Goal: Information Seeking & Learning: Check status

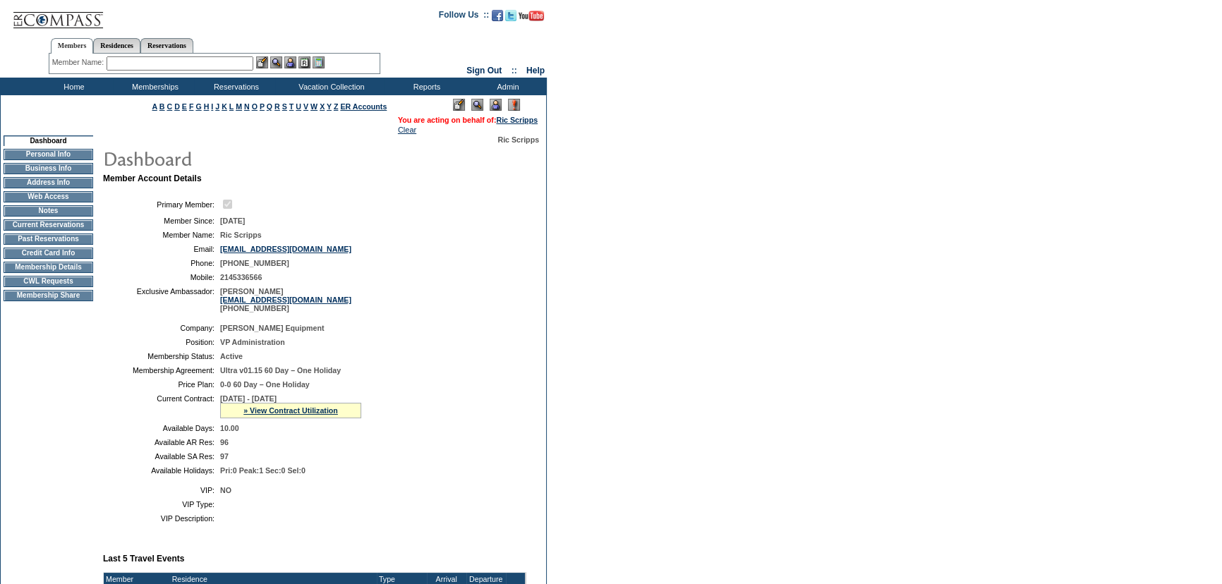
click at [68, 287] on td "CWL Requests" at bounding box center [49, 281] width 90 height 11
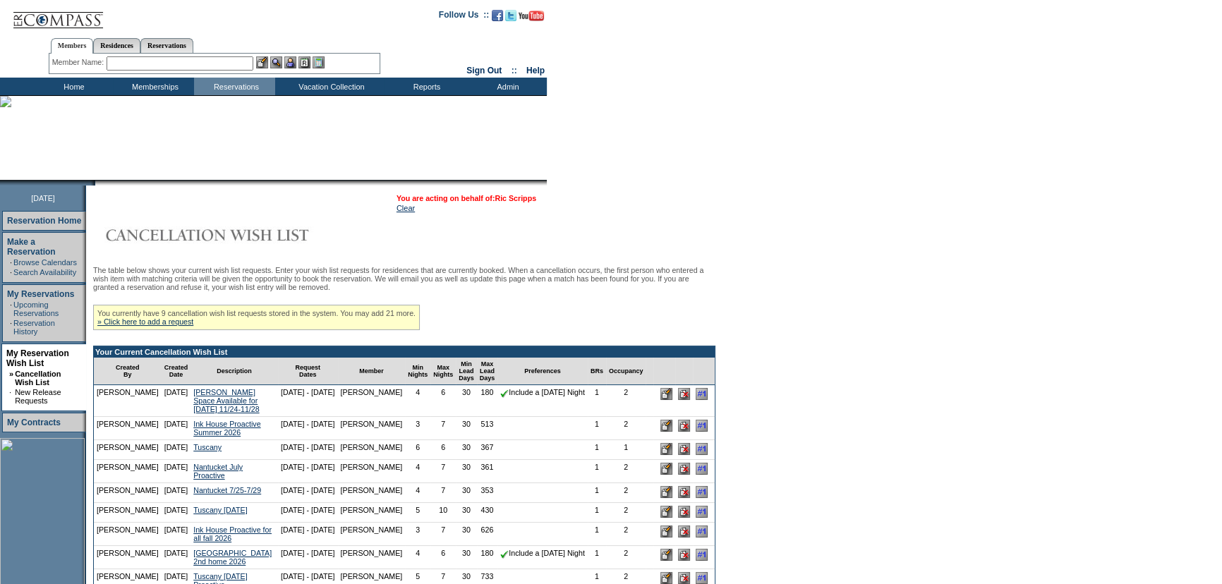
click at [523, 199] on link "Ric Scripps" at bounding box center [516, 198] width 42 height 8
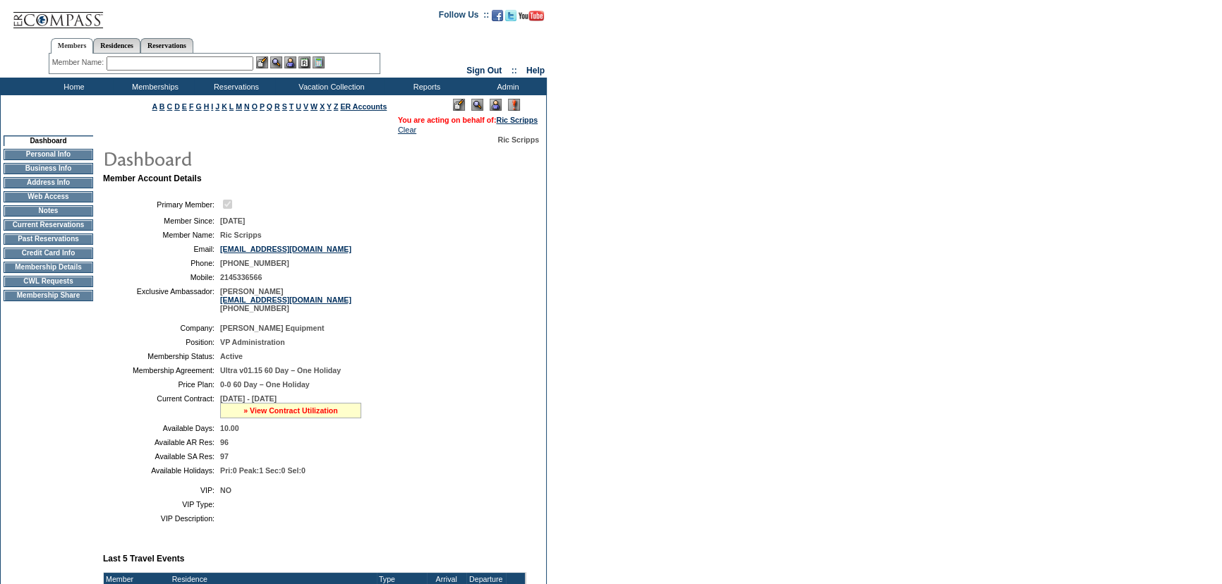
click at [287, 415] on link "» View Contract Utilization" at bounding box center [291, 411] width 95 height 8
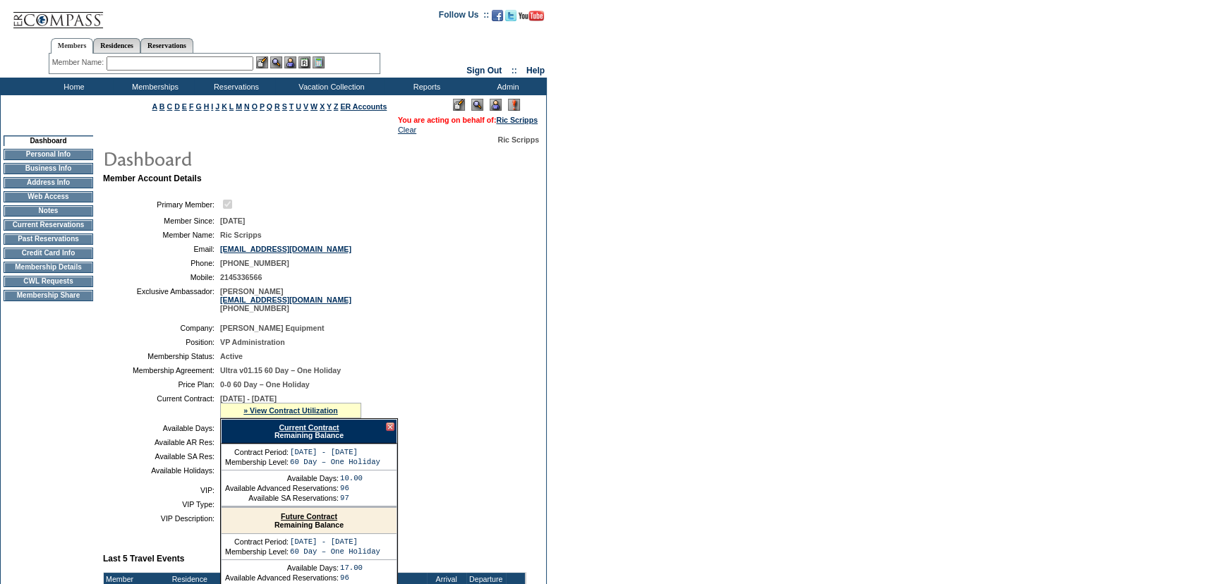
click at [303, 432] on link "Current Contract" at bounding box center [309, 427] width 60 height 8
click at [44, 273] on td "Membership Details" at bounding box center [49, 267] width 90 height 11
